Goal: Task Accomplishment & Management: Manage account settings

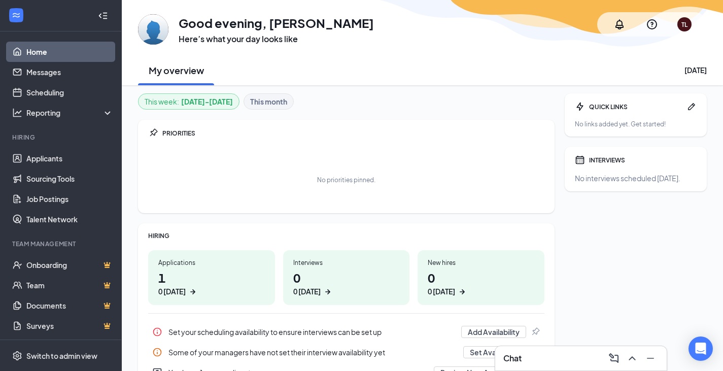
click at [206, 266] on div "Applications" at bounding box center [211, 262] width 107 height 9
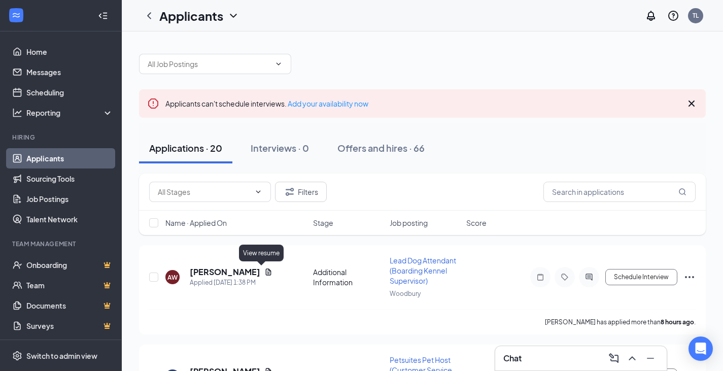
click at [264, 272] on icon "Document" at bounding box center [268, 272] width 8 height 8
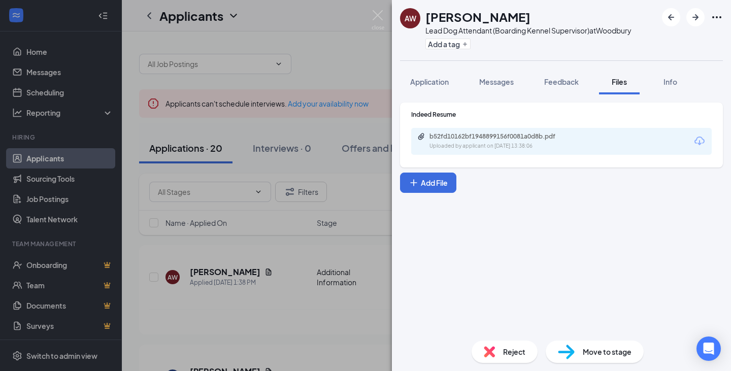
click at [426, 78] on span "Application" at bounding box center [429, 81] width 39 height 9
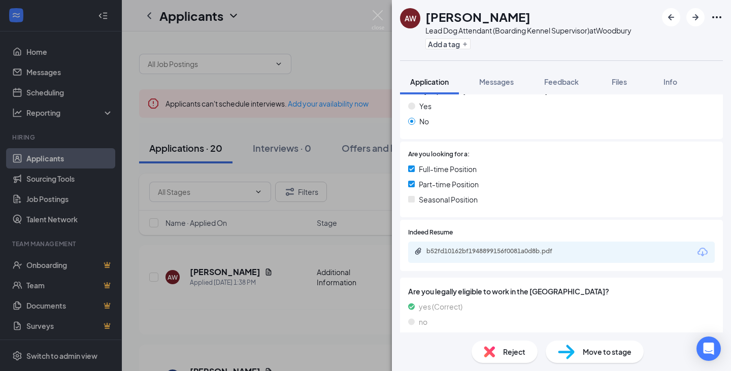
scroll to position [195, 0]
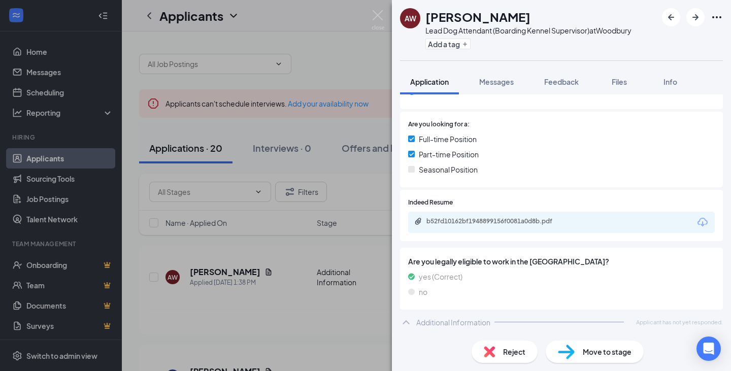
click at [616, 81] on span "Files" at bounding box center [619, 81] width 15 height 9
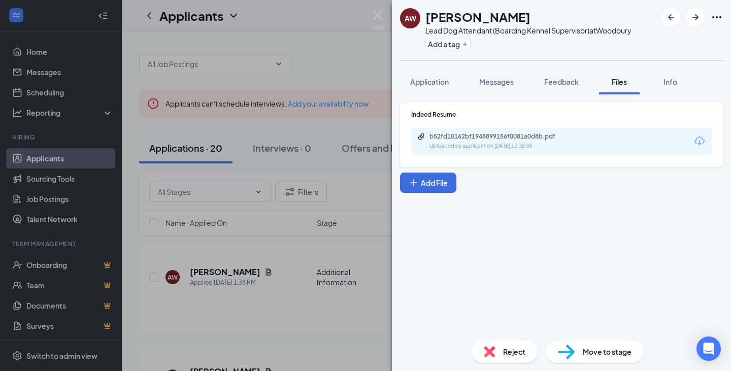
click at [533, 137] on div "b52fd10162bf1948899156f0081a0d8b.pdf" at bounding box center [500, 136] width 142 height 8
click at [381, 20] on img at bounding box center [378, 20] width 13 height 20
